Goal: Answer question/provide support

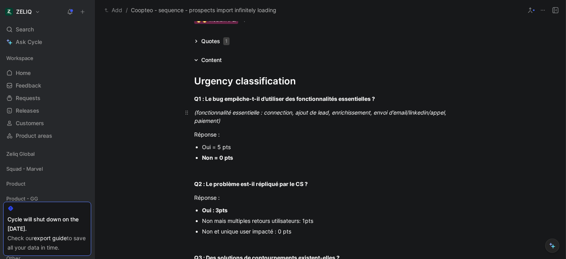
scroll to position [53, 0]
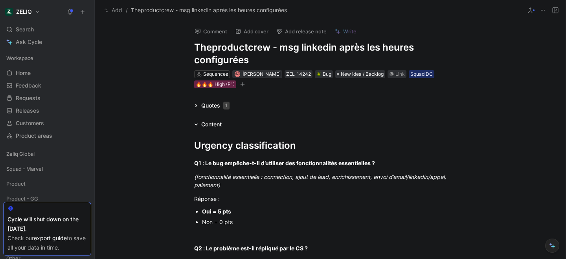
scroll to position [16, 0]
